Goal: Task Accomplishment & Management: Manage account settings

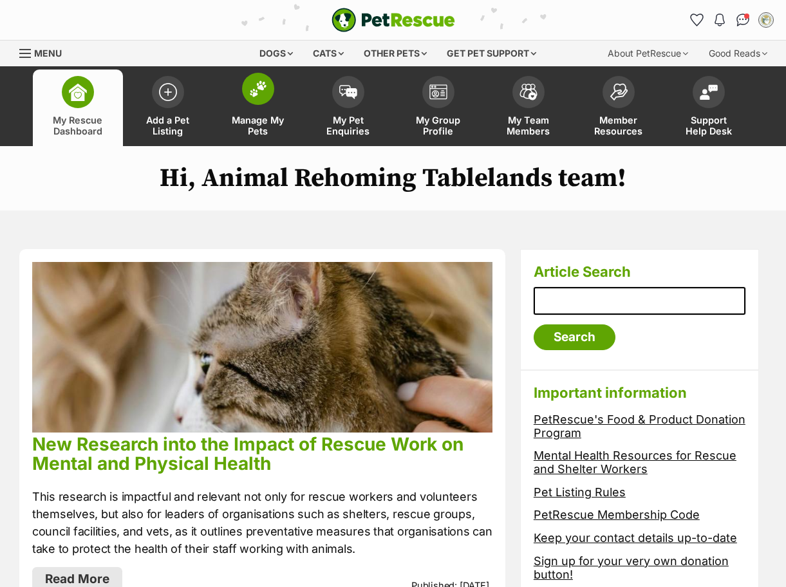
click at [259, 93] on img at bounding box center [258, 88] width 18 height 17
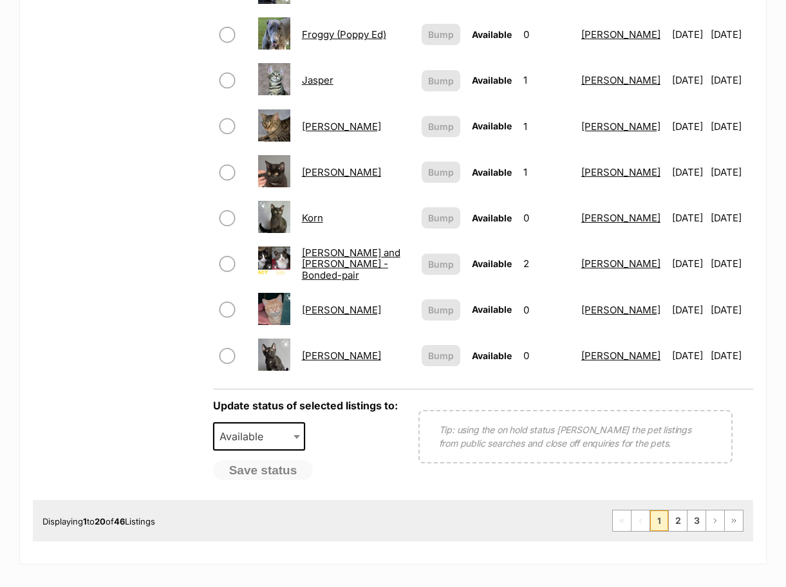
scroll to position [901, 0]
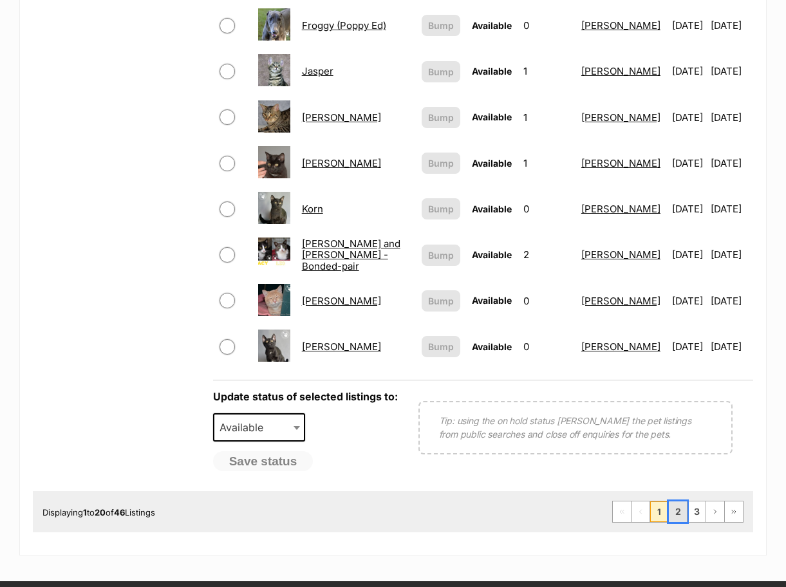
click at [674, 501] on link "2" at bounding box center [678, 511] width 18 height 21
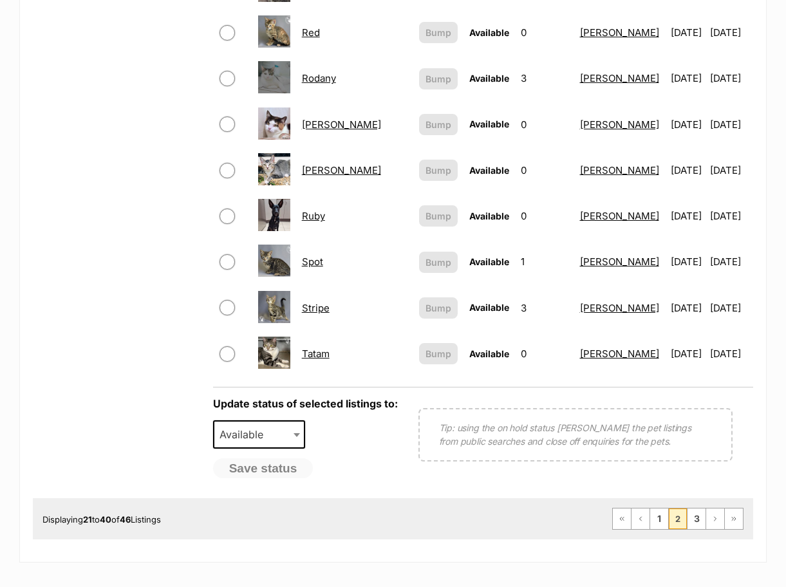
scroll to position [901, 0]
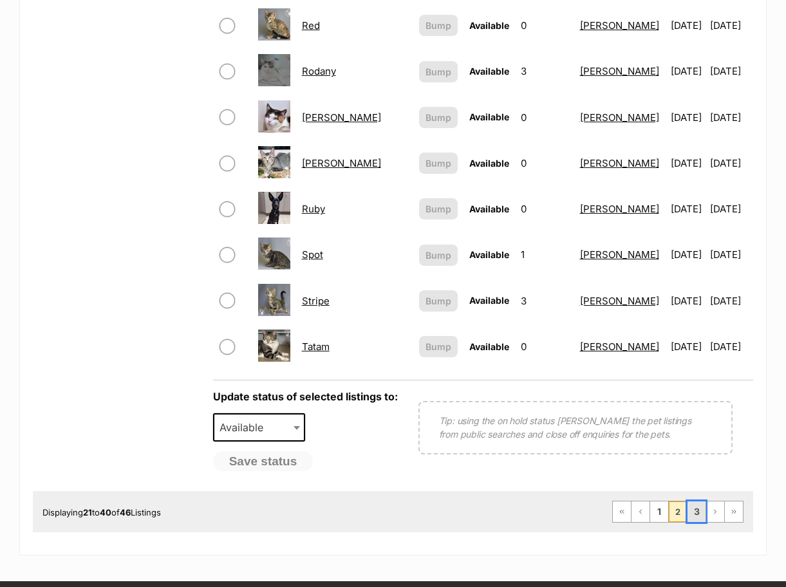
click at [693, 503] on link "3" at bounding box center [696, 511] width 18 height 21
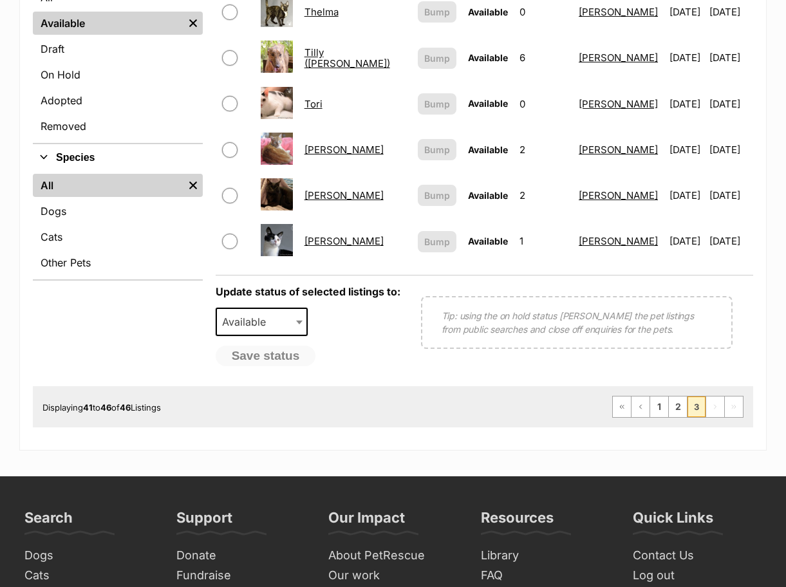
scroll to position [64, 0]
